Goal: Navigation & Orientation: Find specific page/section

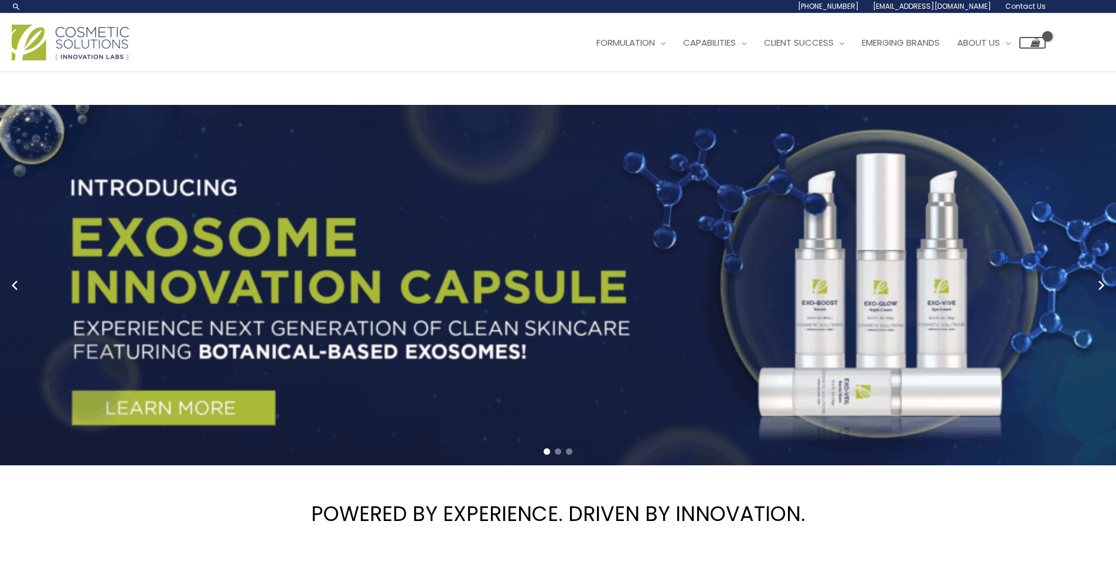
drag, startPoint x: 0, startPoint y: 0, endPoint x: 503, endPoint y: 57, distance: 505.9
click at [503, 57] on div "Main Menu Formulation Menu Toggle Research and Innovation Market Ready Formulas…" at bounding box center [529, 43] width 1034 height 42
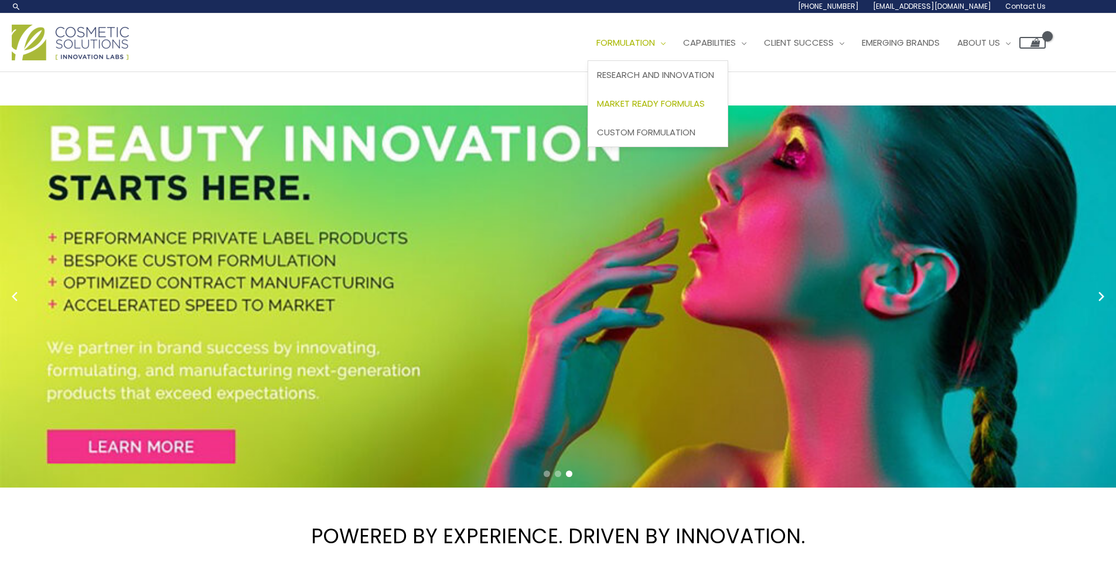
click at [662, 104] on span "Market Ready Formulas" at bounding box center [651, 103] width 108 height 12
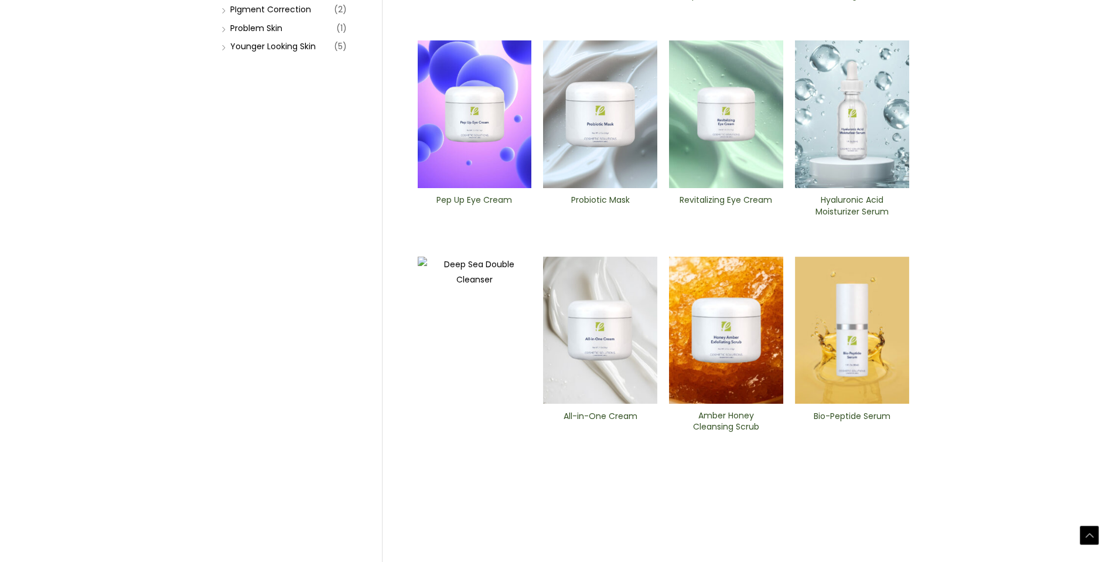
scroll to position [352, 0]
